Goal: Information Seeking & Learning: Check status

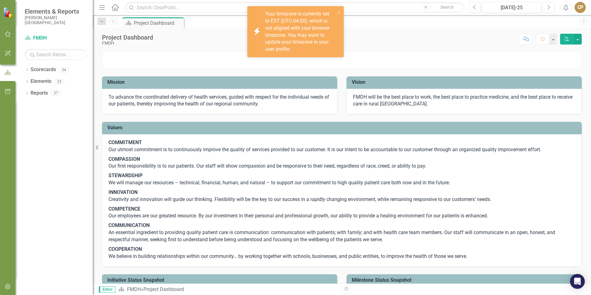
click at [7, 35] on icon "button" at bounding box center [8, 34] width 6 height 5
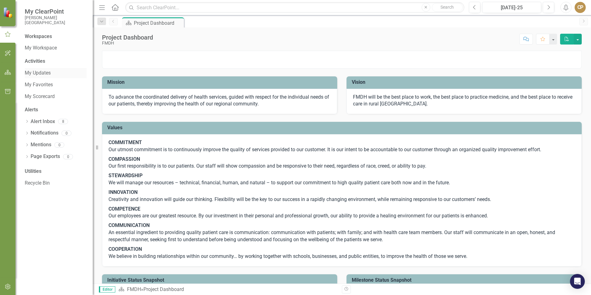
click at [40, 70] on link "My Updates" at bounding box center [56, 73] width 62 height 7
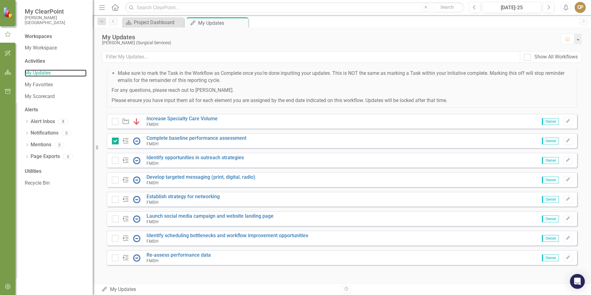
scroll to position [151, 0]
click at [194, 234] on link "Identify scheduling bottlenecks and workflow improvement opportunities" at bounding box center [227, 235] width 162 height 6
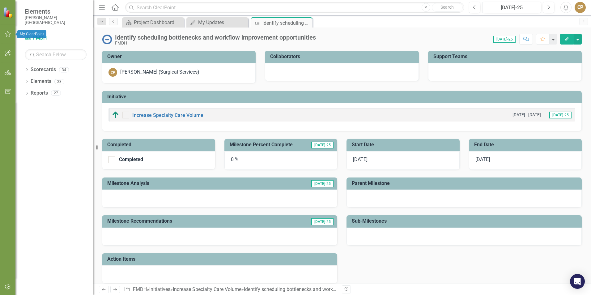
click at [9, 53] on icon "button" at bounding box center [8, 53] width 6 height 5
click at [6, 40] on button "button" at bounding box center [8, 34] width 14 height 13
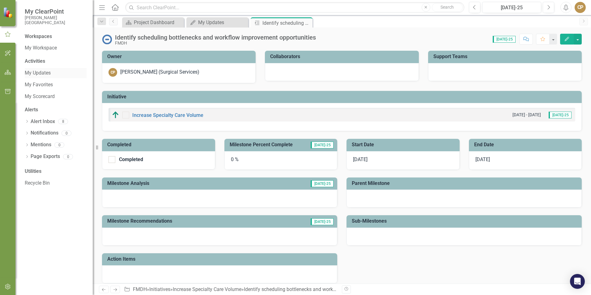
click at [30, 71] on link "My Updates" at bounding box center [56, 73] width 62 height 7
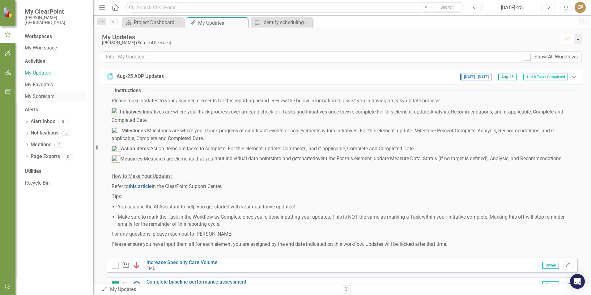
click at [40, 94] on link "My Scorecard" at bounding box center [56, 96] width 62 height 7
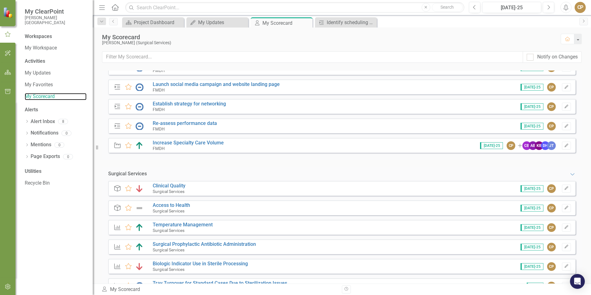
scroll to position [124, 0]
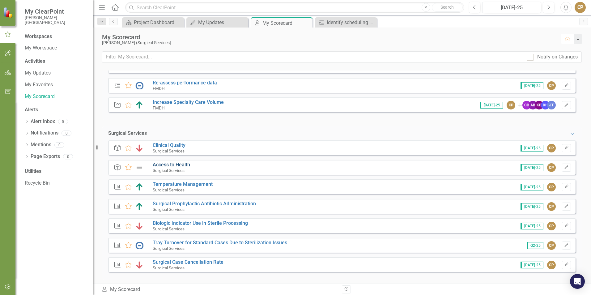
click at [175, 164] on link "Access to Health" at bounding box center [171, 165] width 37 height 6
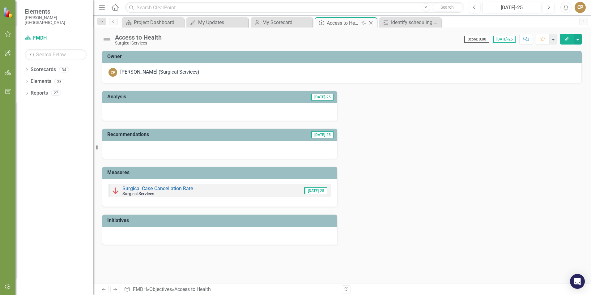
click at [370, 23] on icon at bounding box center [370, 22] width 3 height 3
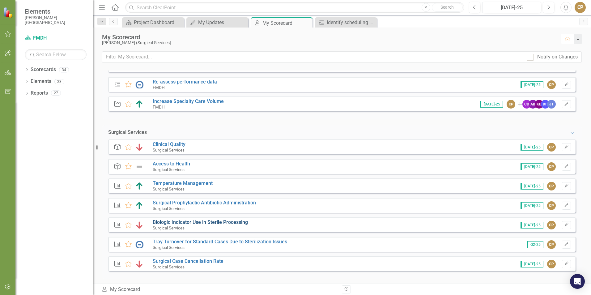
scroll to position [126, 0]
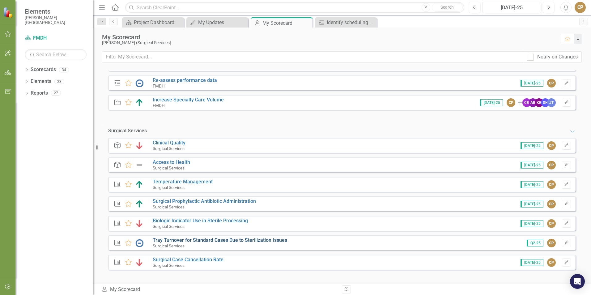
click at [192, 241] on link "Tray Turnover for Standard Cases Due to Sterilization Issues" at bounding box center [220, 240] width 134 height 6
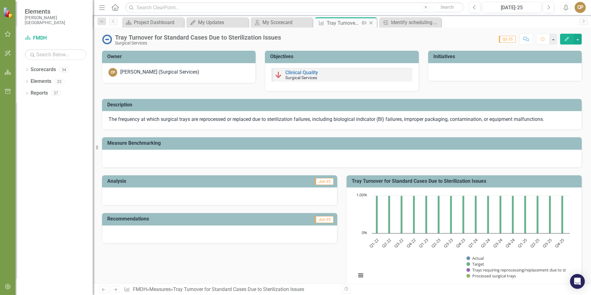
click at [374, 23] on icon "Close" at bounding box center [371, 22] width 6 height 5
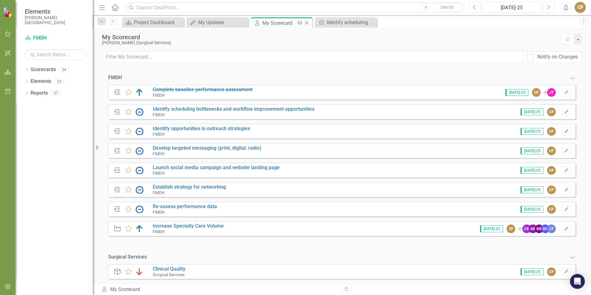
click at [308, 22] on icon "Close" at bounding box center [306, 22] width 6 height 5
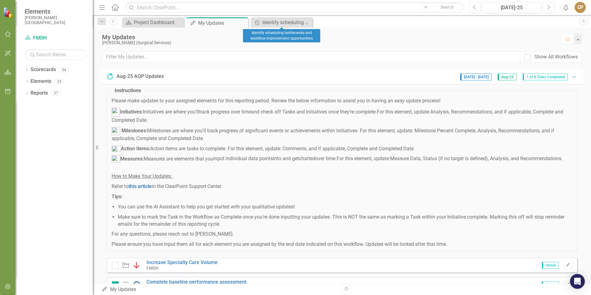
click at [0, 0] on icon "Close" at bounding box center [0, 0] width 0 height 0
click at [243, 21] on icon "Close" at bounding box center [242, 22] width 6 height 5
